Goal: Information Seeking & Learning: Learn about a topic

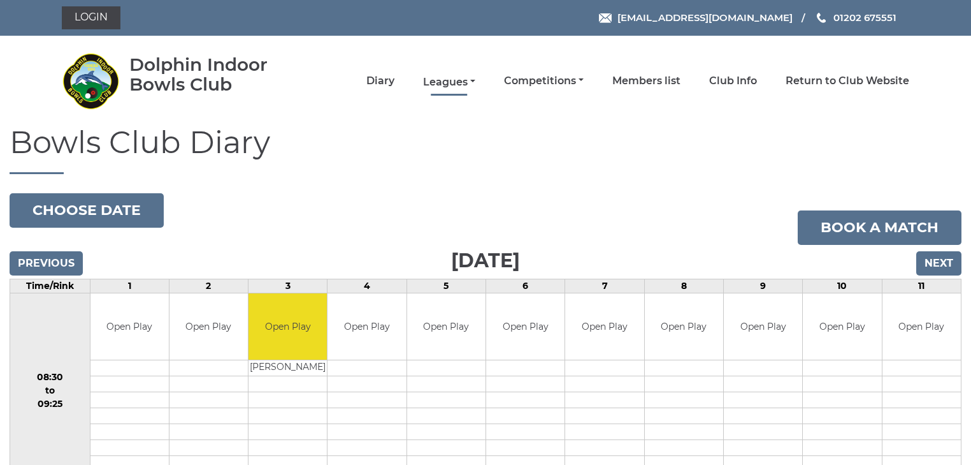
click at [442, 78] on link "Leagues" at bounding box center [449, 82] width 52 height 14
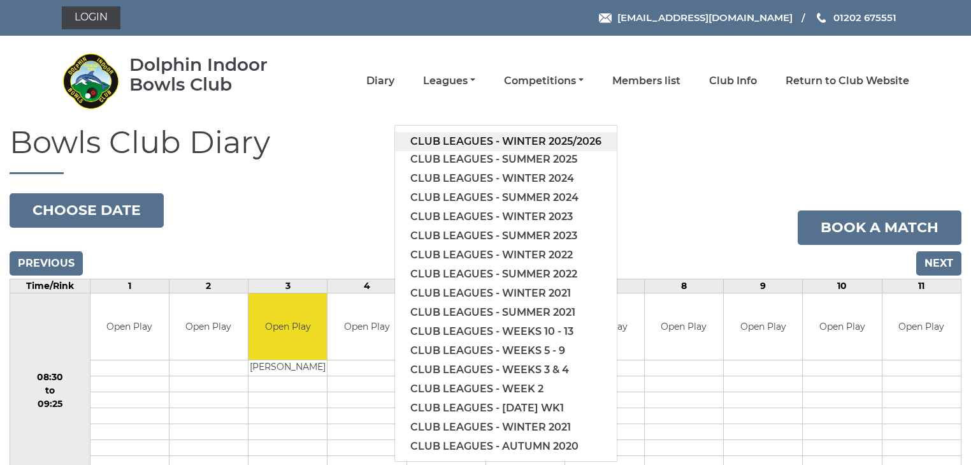
click at [495, 136] on link "Club leagues - Winter 2025/2026" at bounding box center [506, 141] width 222 height 19
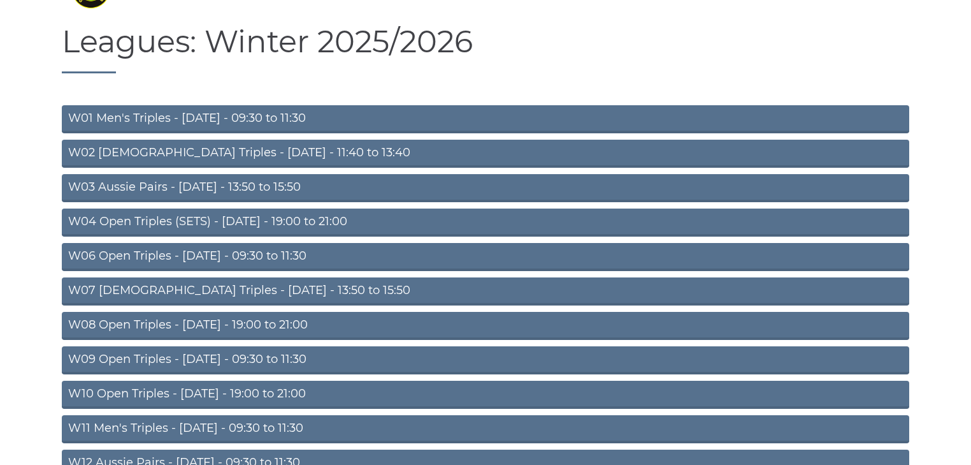
scroll to position [102, 0]
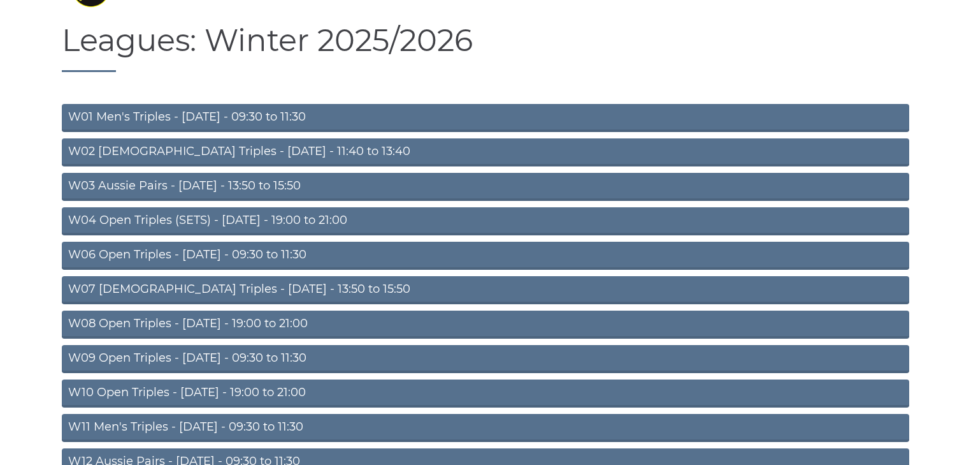
click at [201, 186] on link "W03 Aussie Pairs - Monday - 13:50 to 15:50" at bounding box center [486, 187] width 848 height 28
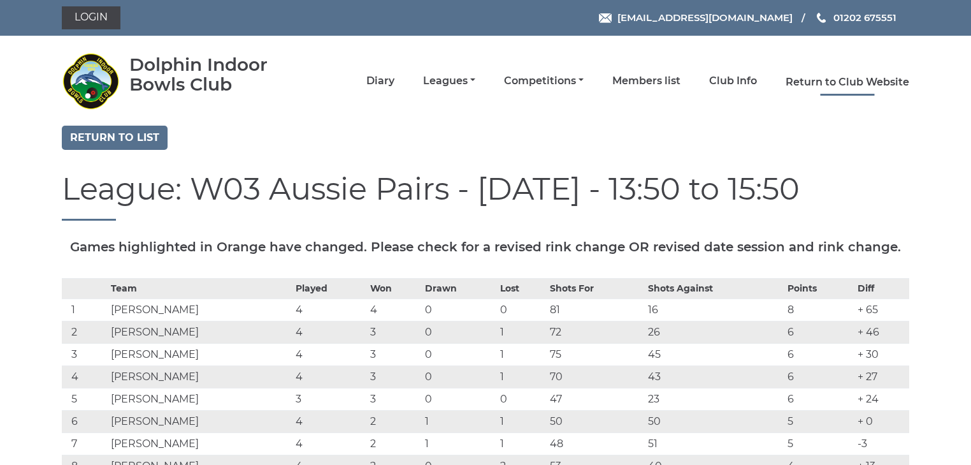
click at [825, 79] on link "Return to Club Website" at bounding box center [848, 82] width 124 height 14
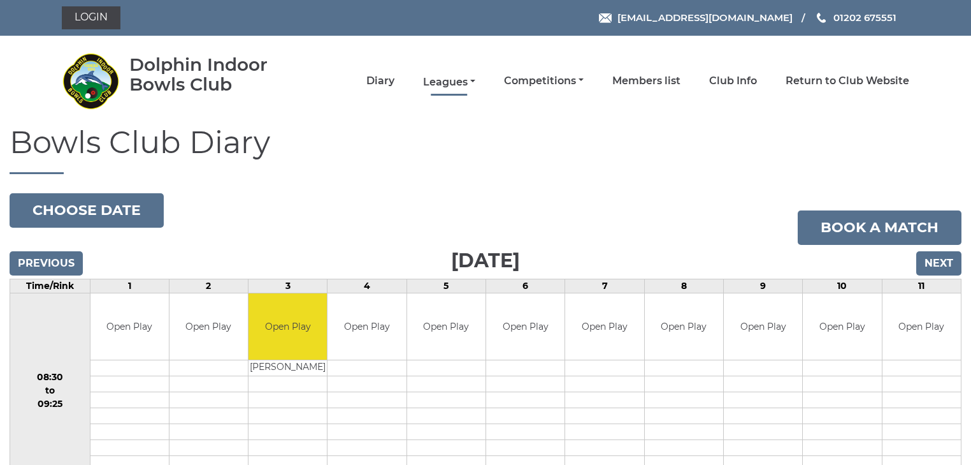
click at [437, 76] on link "Leagues" at bounding box center [449, 82] width 52 height 14
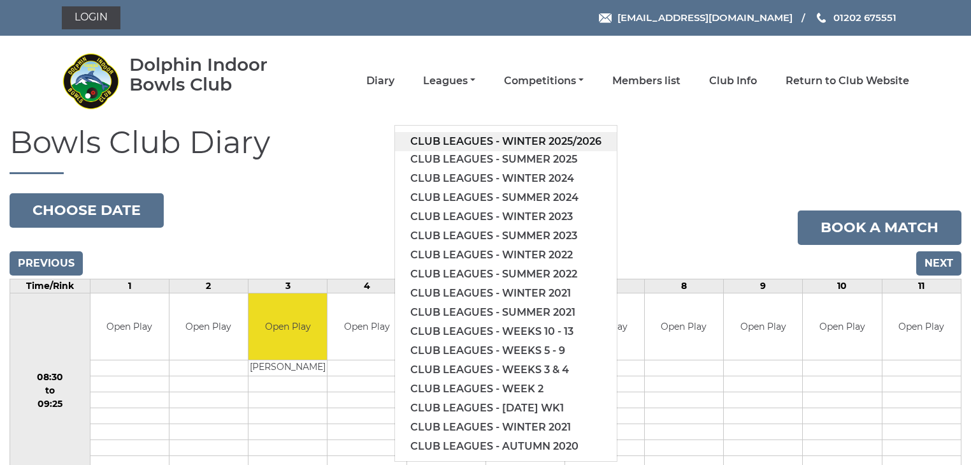
click at [455, 142] on link "Club leagues - Winter 2025/2026" at bounding box center [506, 141] width 222 height 19
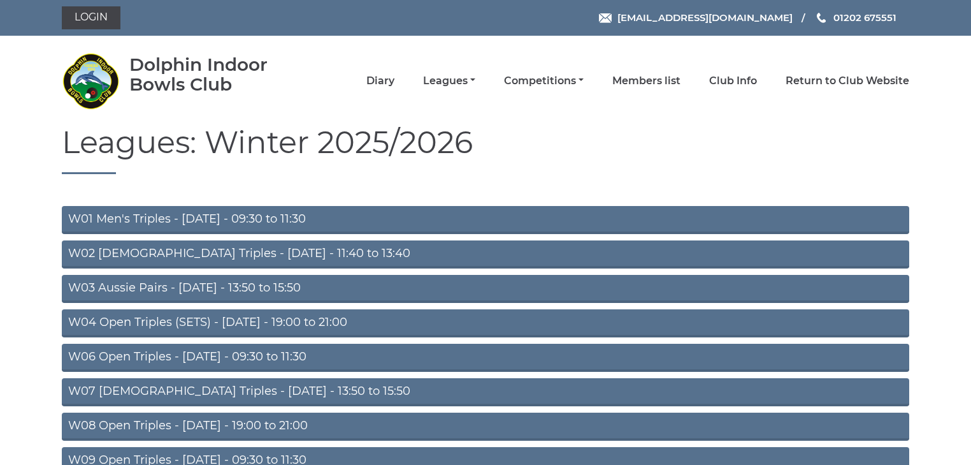
click at [215, 291] on link "W03 Aussie Pairs - [DATE] - 13:50 to 15:50" at bounding box center [486, 289] width 848 height 28
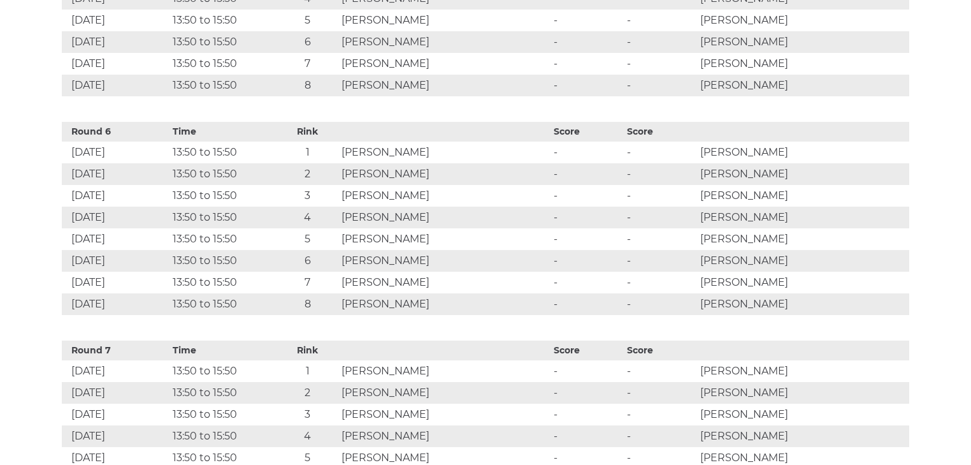
scroll to position [1631, 0]
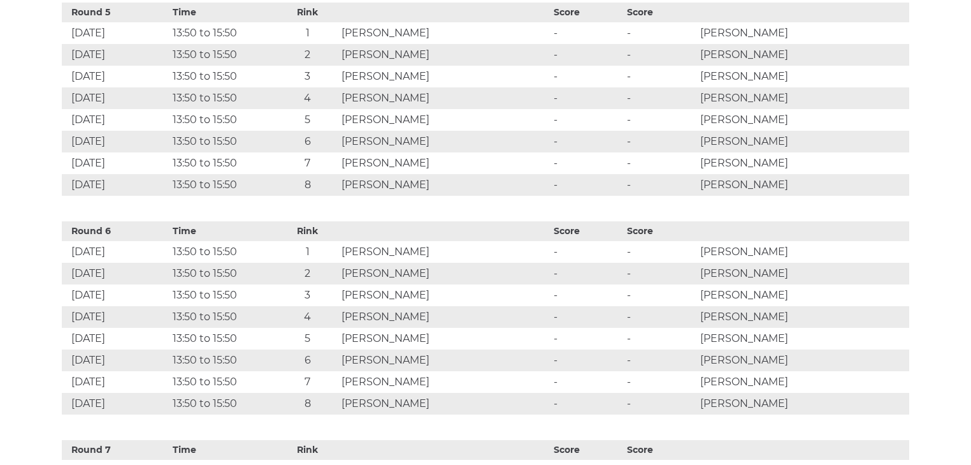
drag, startPoint x: 964, startPoint y: 75, endPoint x: 976, endPoint y: 12, distance: 64.4
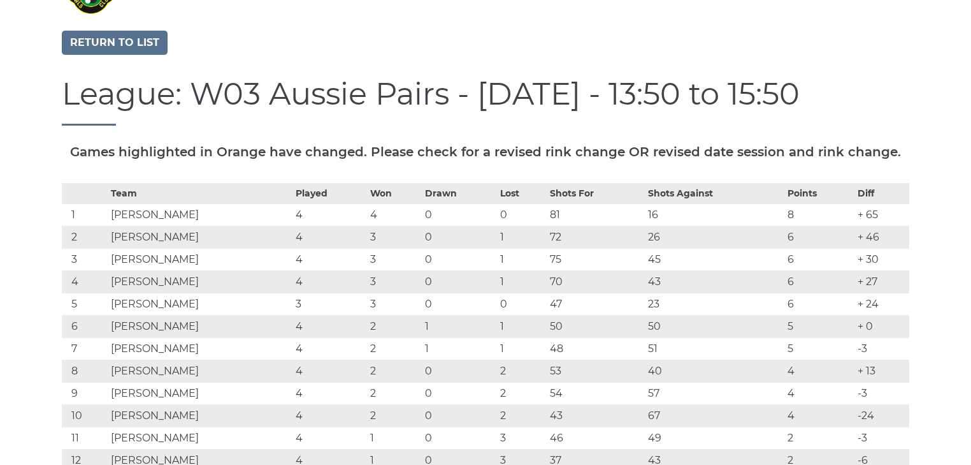
scroll to position [0, 0]
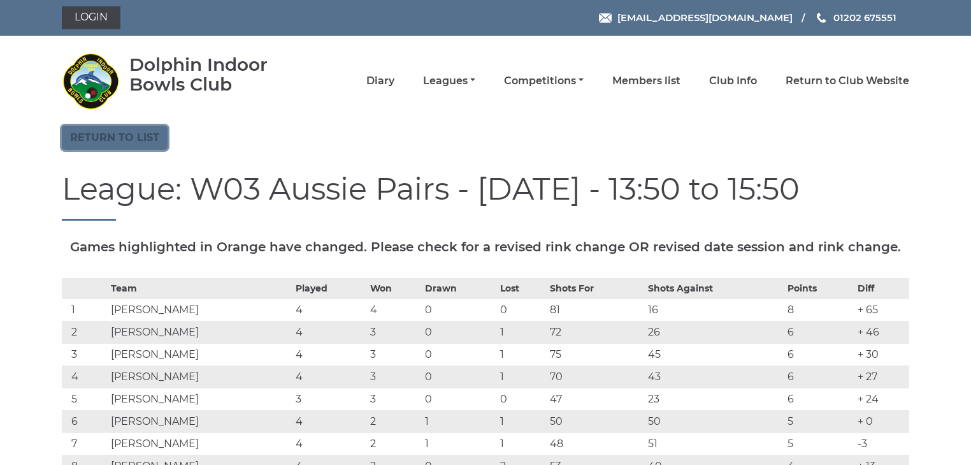
click at [145, 138] on link "Return to list" at bounding box center [115, 138] width 106 height 24
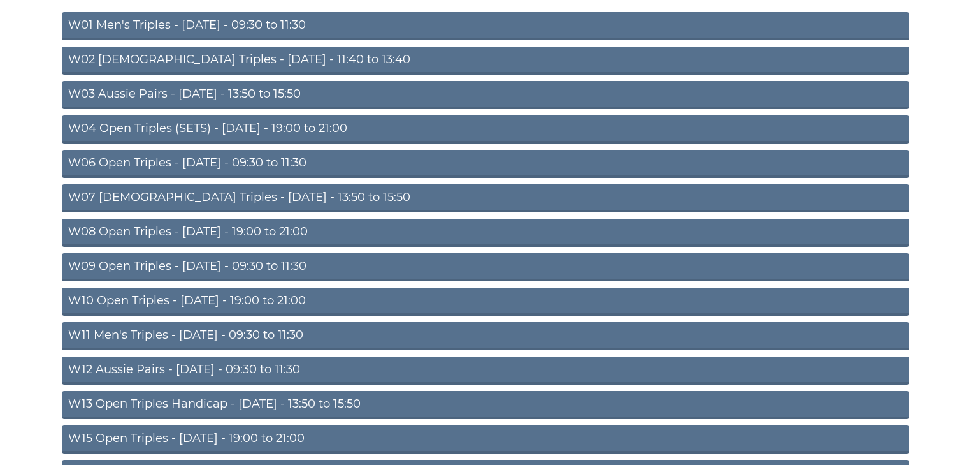
scroll to position [255, 0]
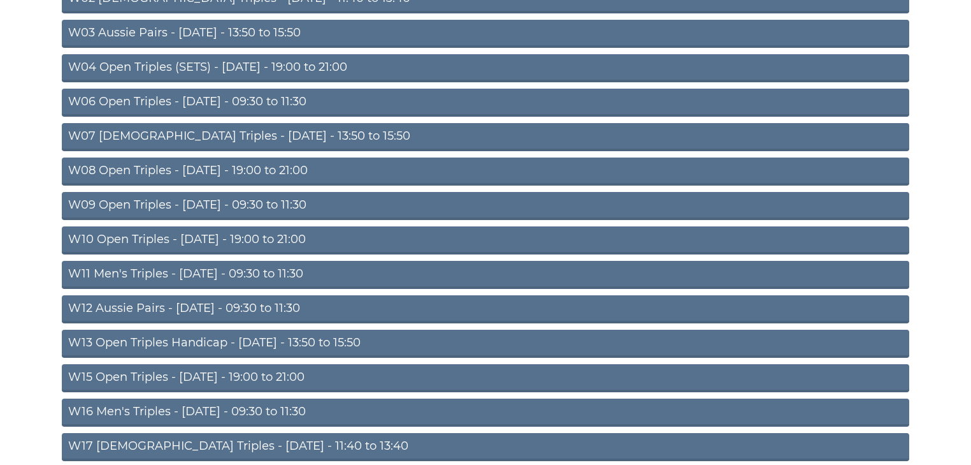
click at [213, 202] on link "W09 Open Triples - [DATE] - 09:30 to 11:30" at bounding box center [486, 206] width 848 height 28
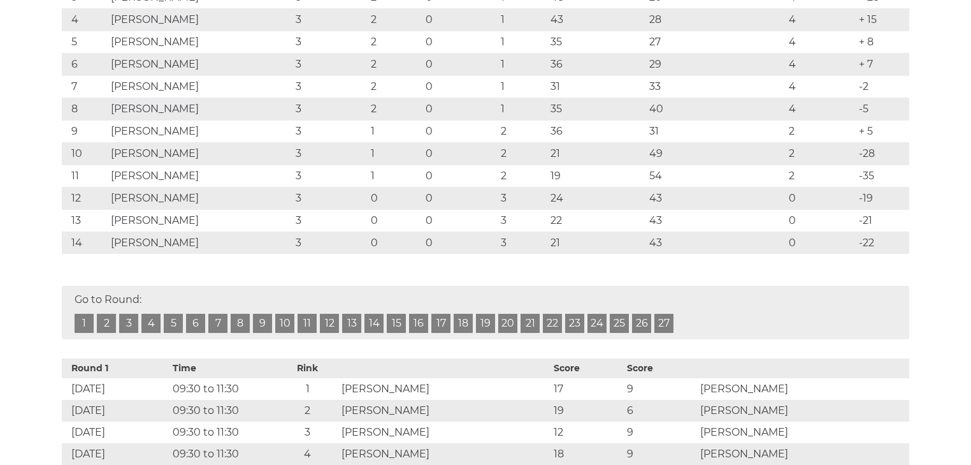
scroll to position [204, 0]
